Goal: Find specific page/section: Find specific page/section

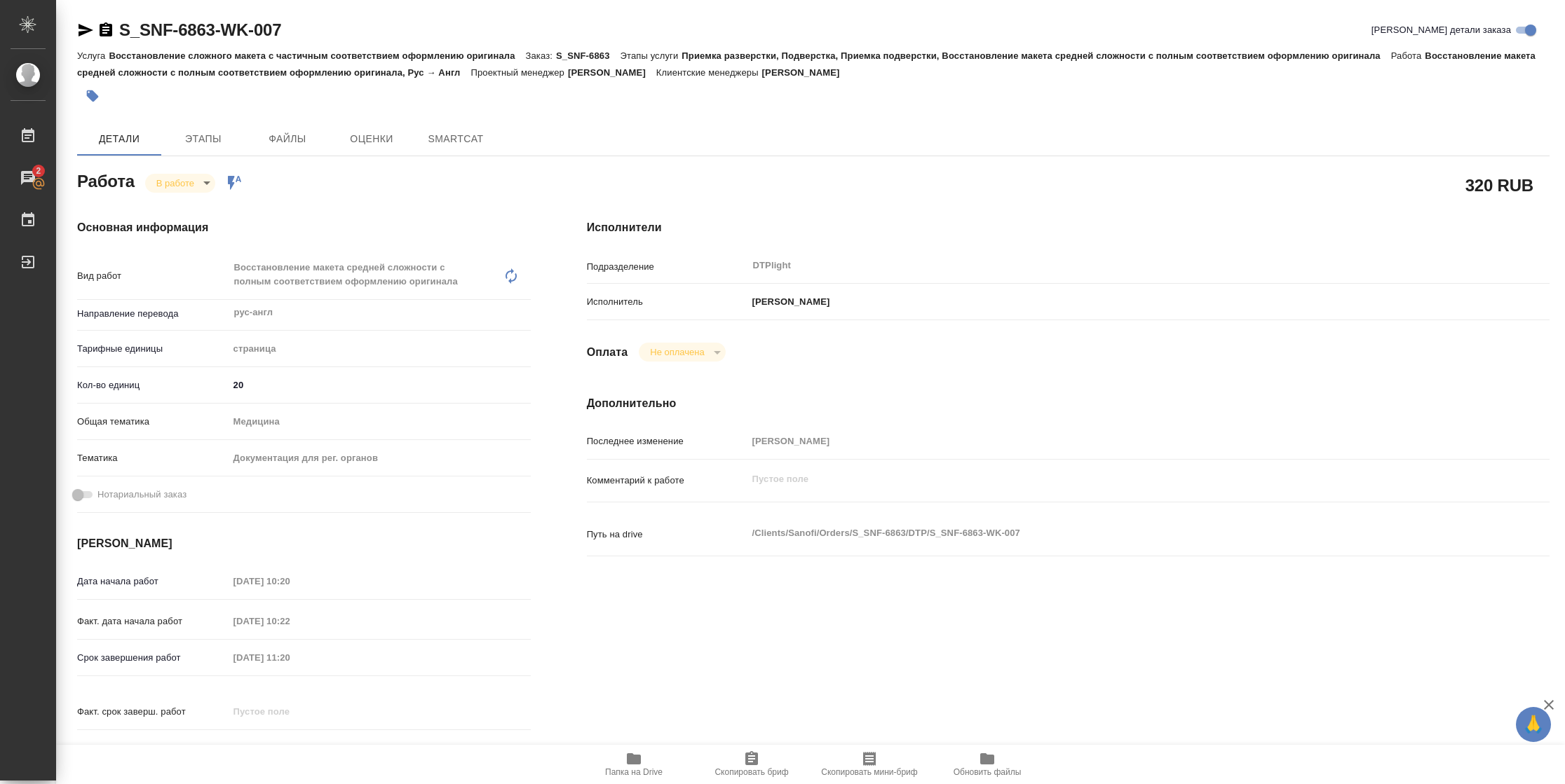
type textarea "x"
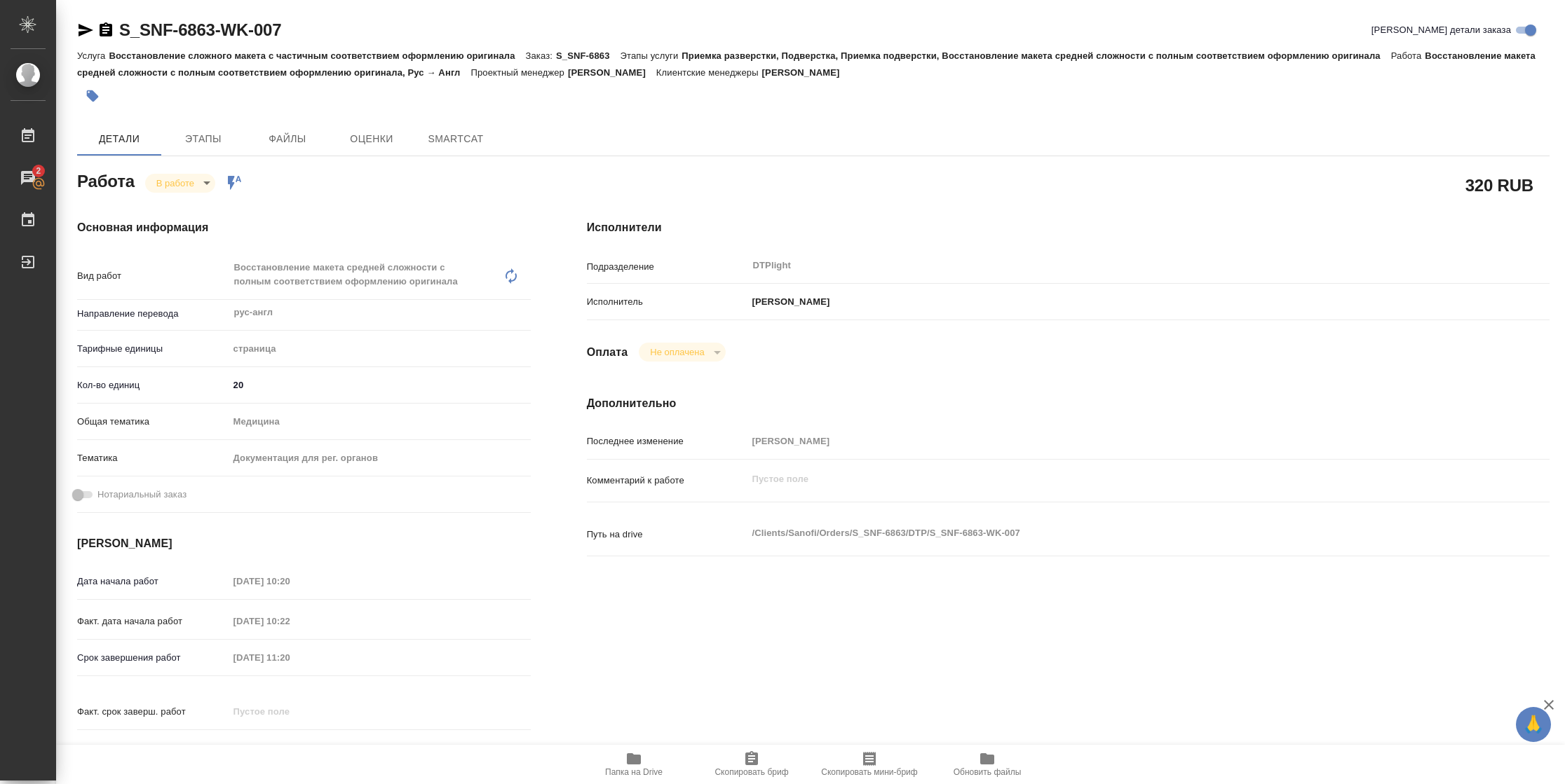
type textarea "x"
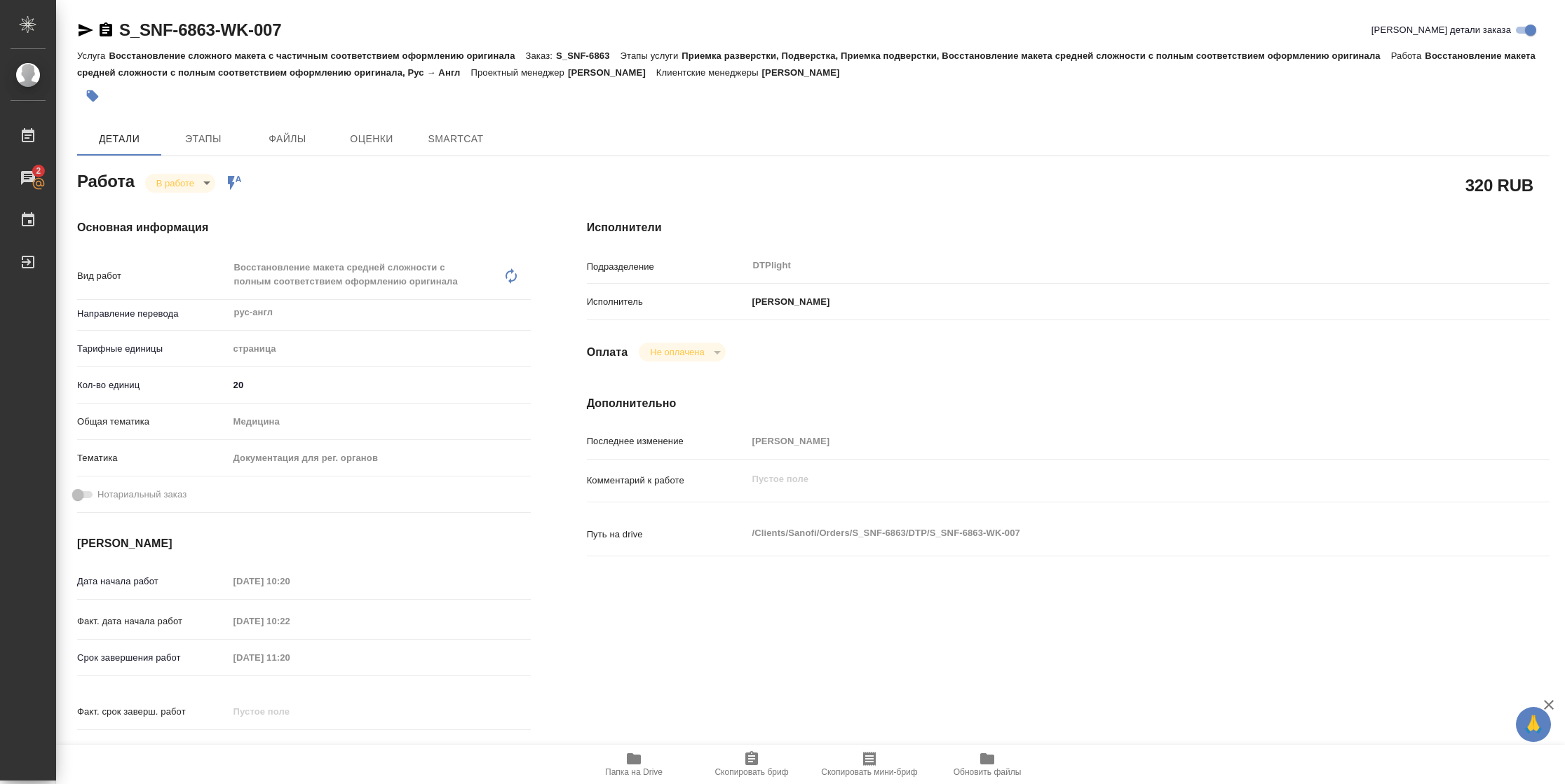
type textarea "x"
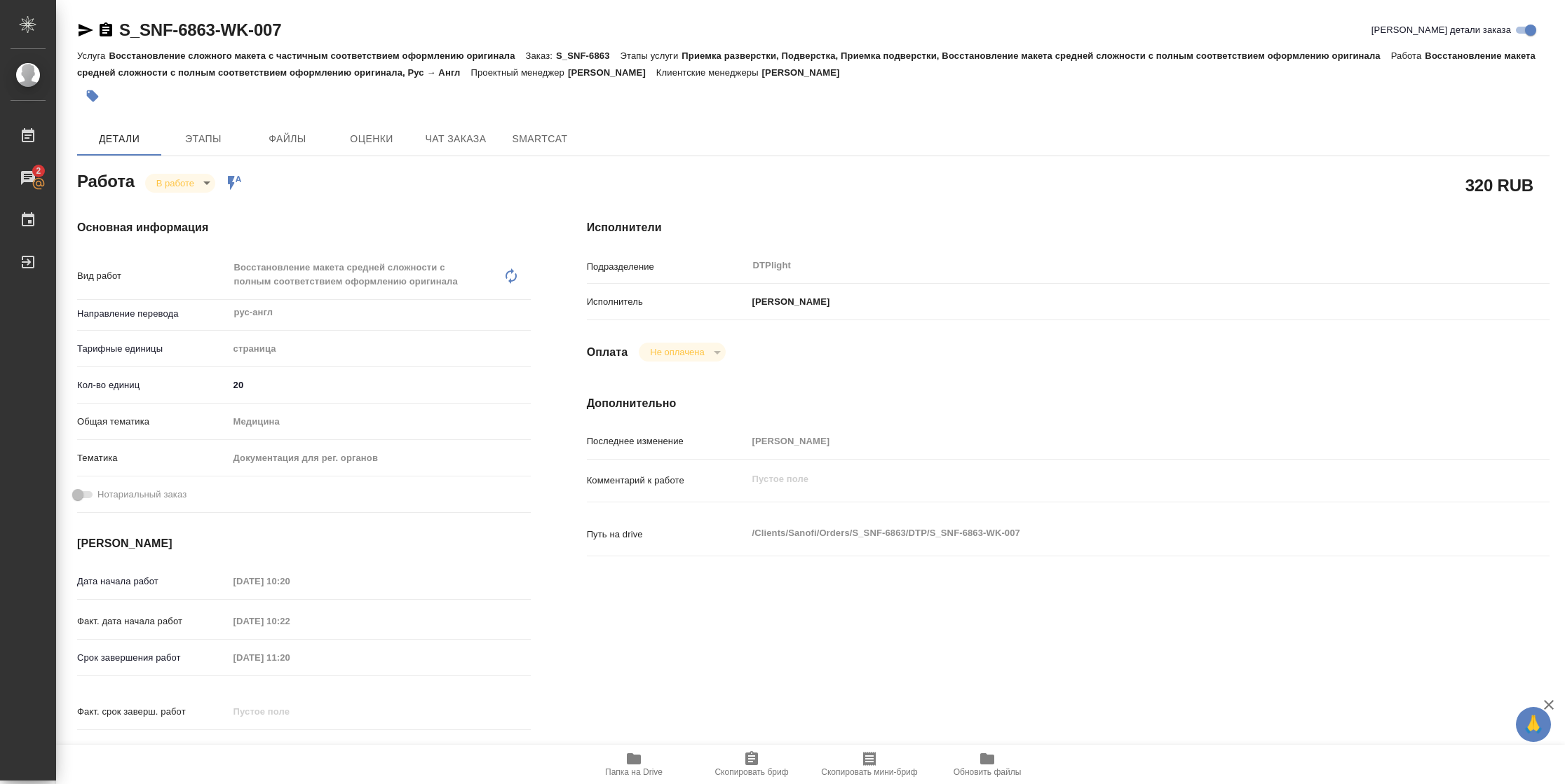
type textarea "x"
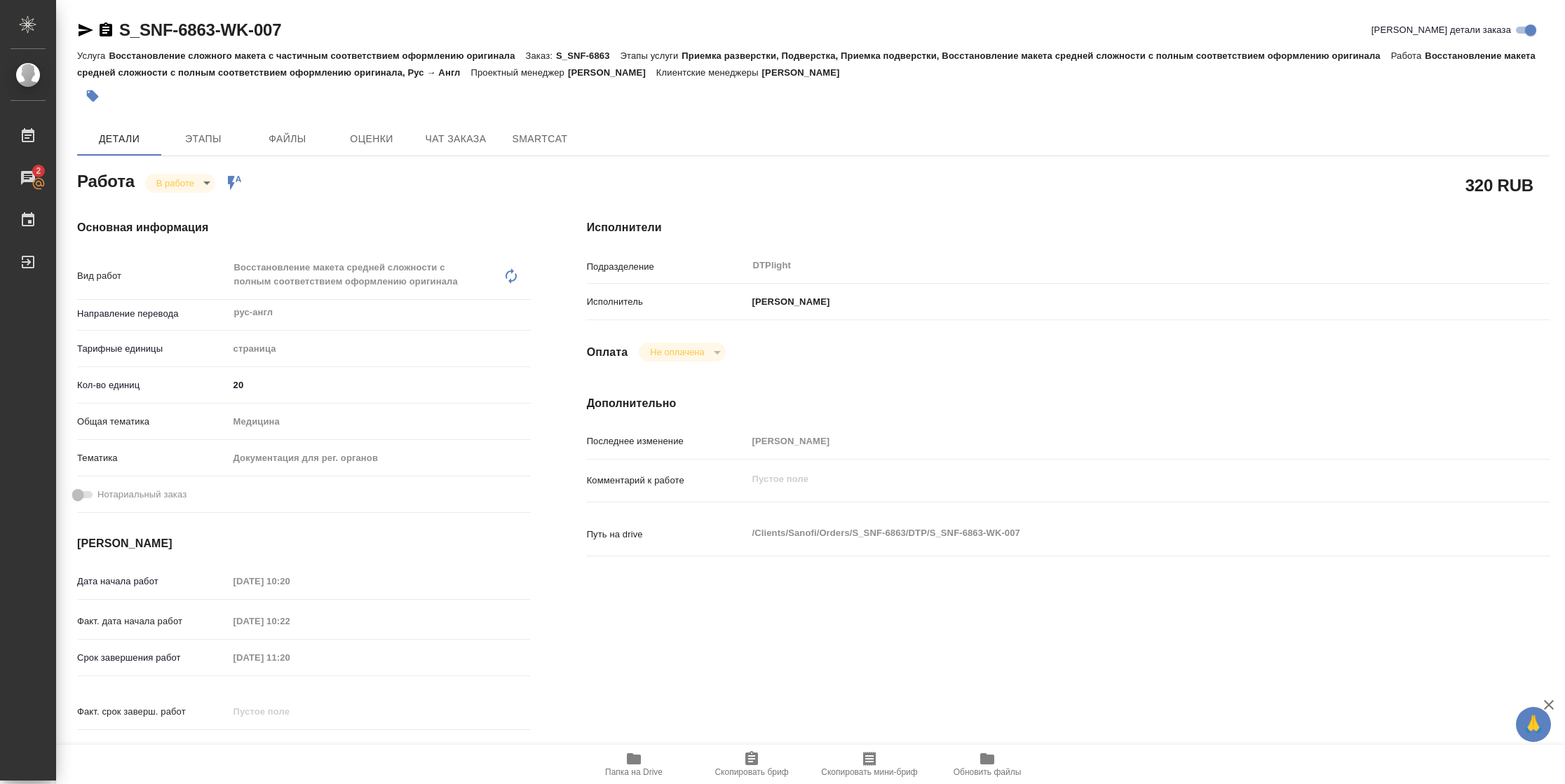
type textarea "x"
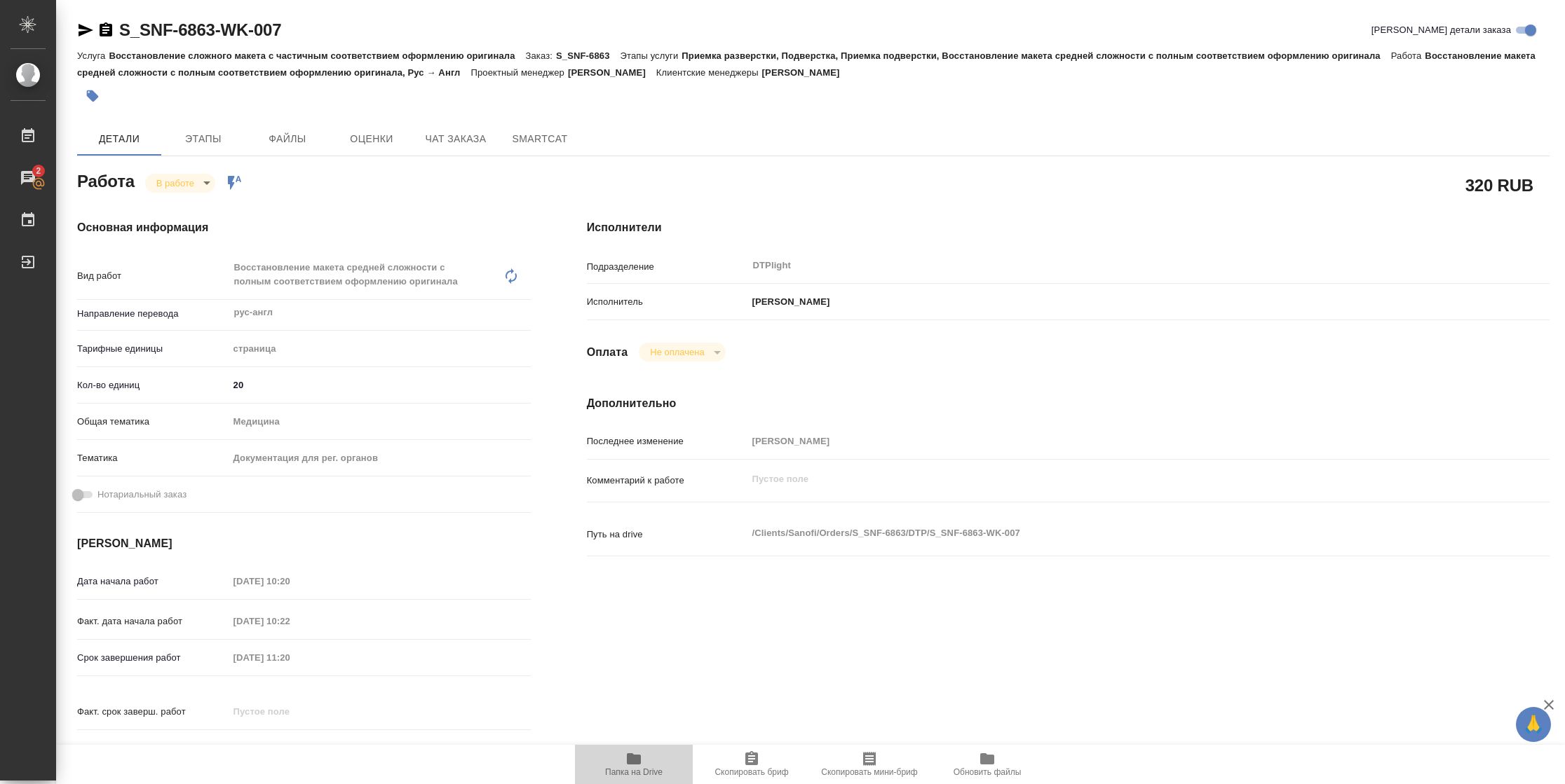
click at [646, 764] on span "Папка на Drive" at bounding box center [633, 764] width 101 height 26
